Goal: Navigation & Orientation: Find specific page/section

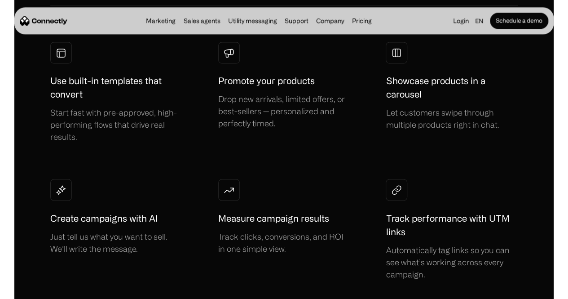
scroll to position [626, 0]
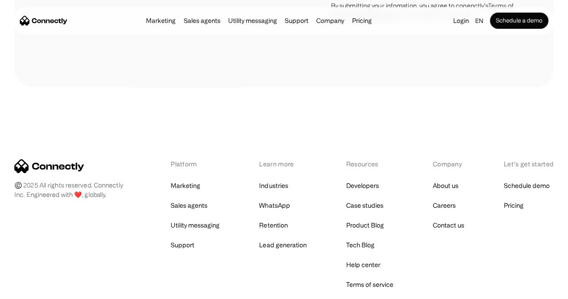
scroll to position [5069, 0]
click at [439, 180] on link "About us" at bounding box center [446, 186] width 26 height 13
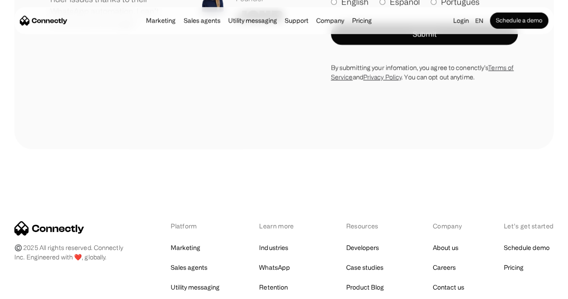
scroll to position [1284, 0]
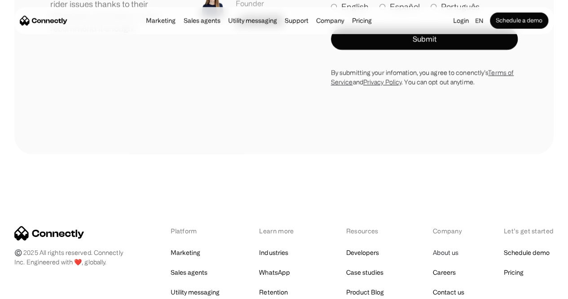
click at [437, 259] on link "About us" at bounding box center [446, 252] width 26 height 13
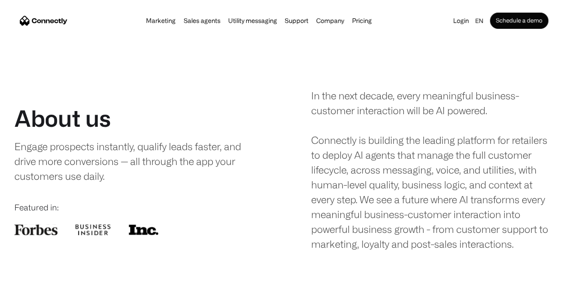
click at [67, 21] on img "home" at bounding box center [44, 20] width 48 height 9
